Goal: Find specific page/section: Find specific page/section

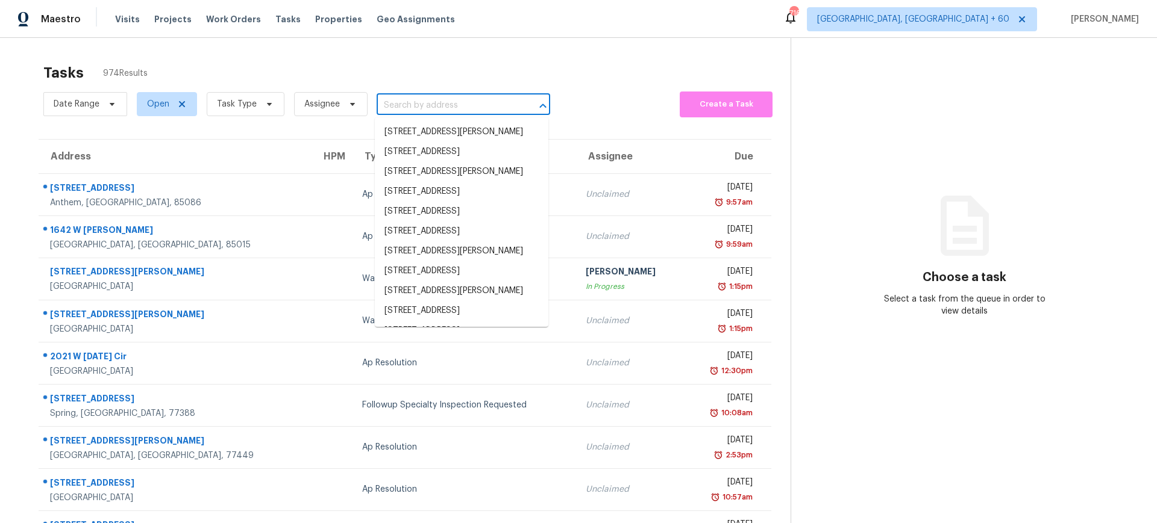
click at [451, 102] on input "text" at bounding box center [447, 105] width 140 height 19
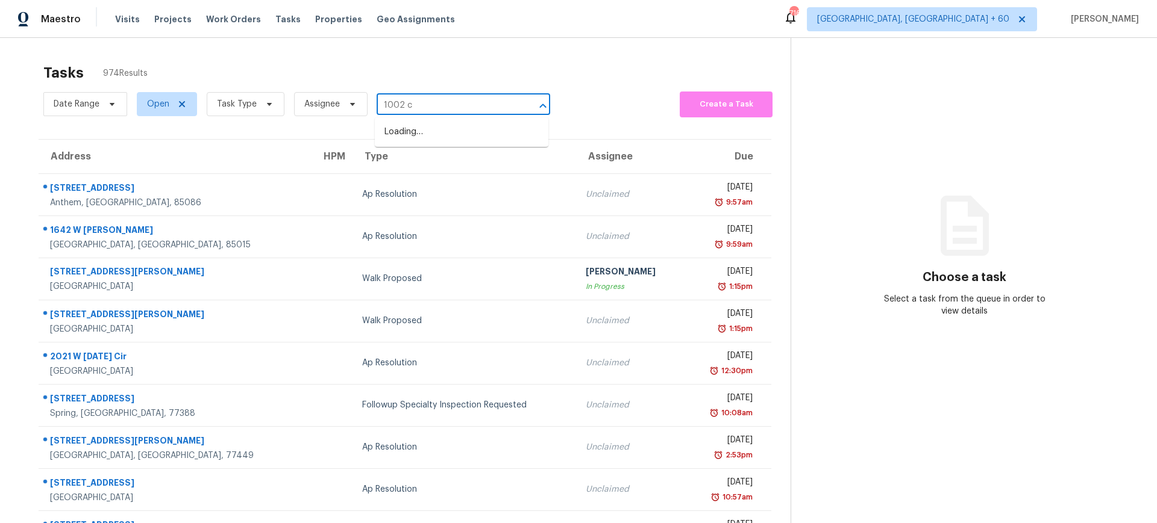
type input "1002 ch"
click at [488, 162] on li "[STREET_ADDRESS]" at bounding box center [461, 152] width 173 height 20
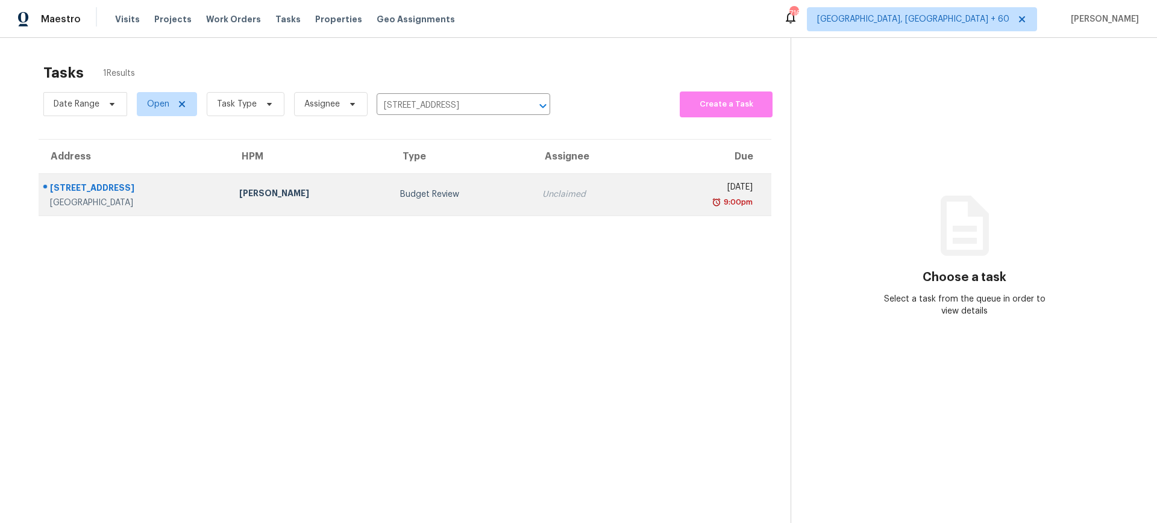
click at [280, 193] on div "[PERSON_NAME]" at bounding box center [310, 194] width 142 height 15
